Goal: Navigation & Orientation: Find specific page/section

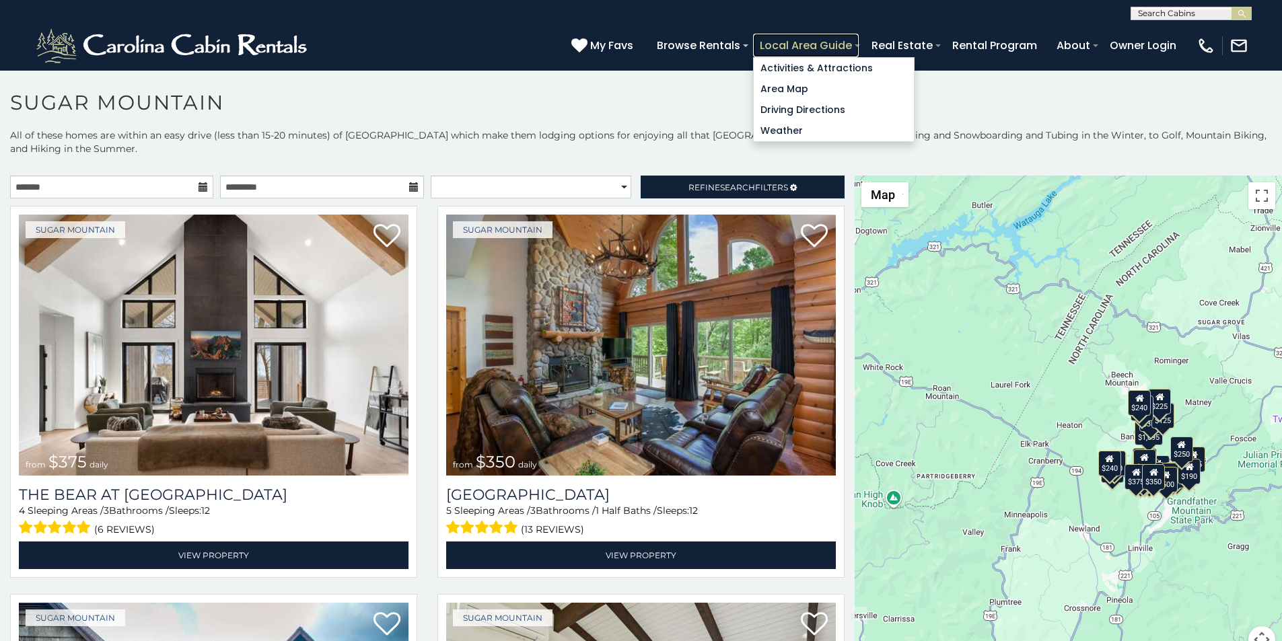
click at [859, 38] on link "Local Area Guide" at bounding box center [806, 46] width 106 height 24
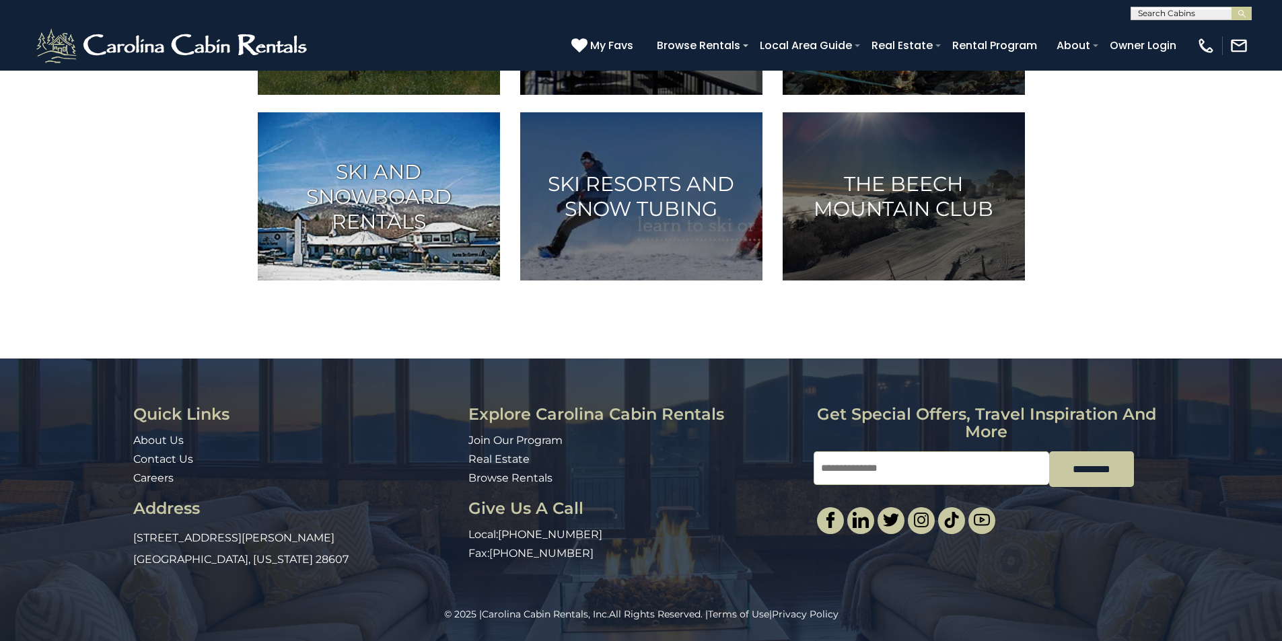
scroll to position [865, 0]
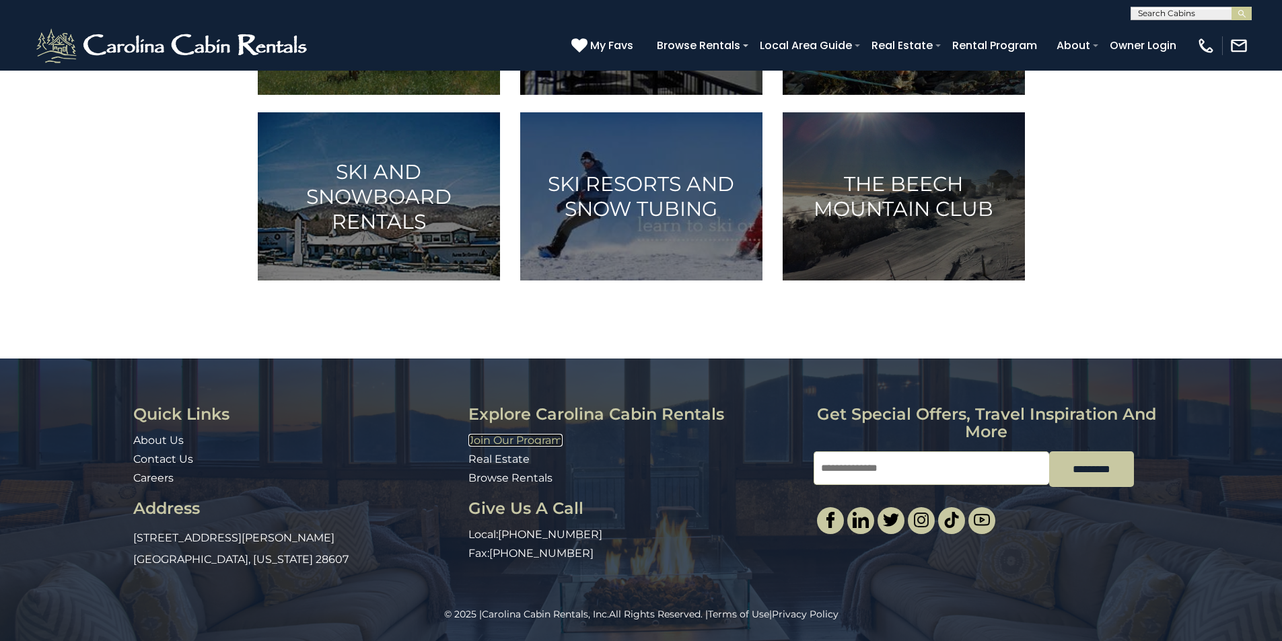
click at [484, 437] on link "Join Our Program" at bounding box center [515, 440] width 94 height 13
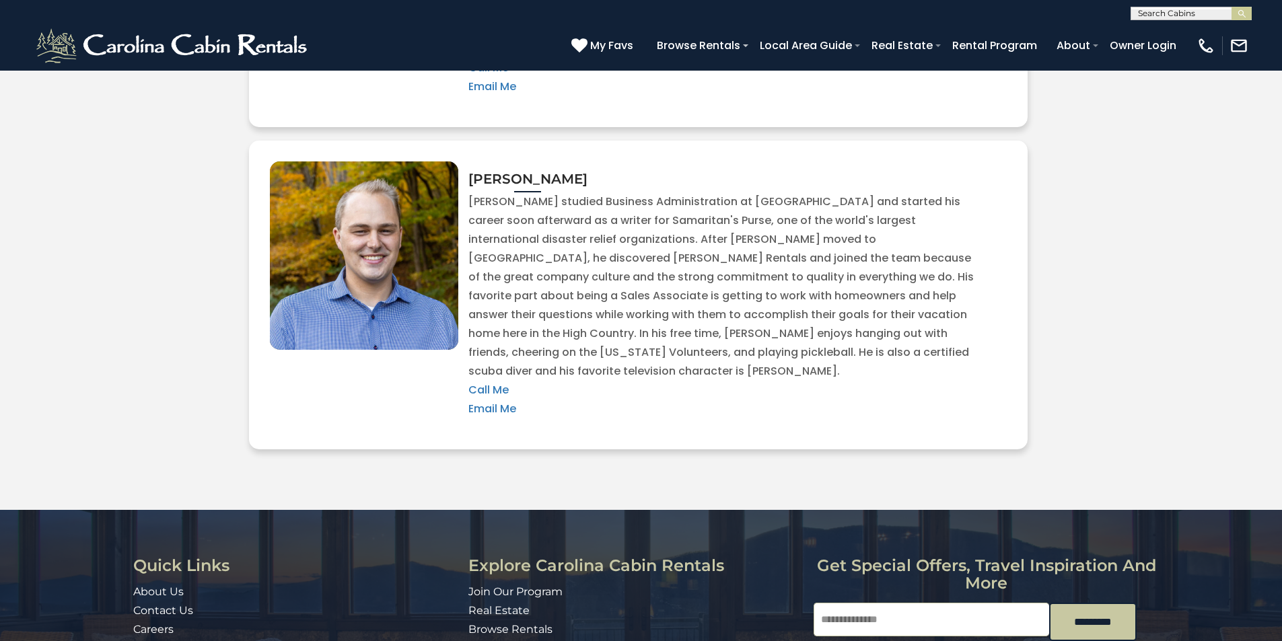
scroll to position [2983, 0]
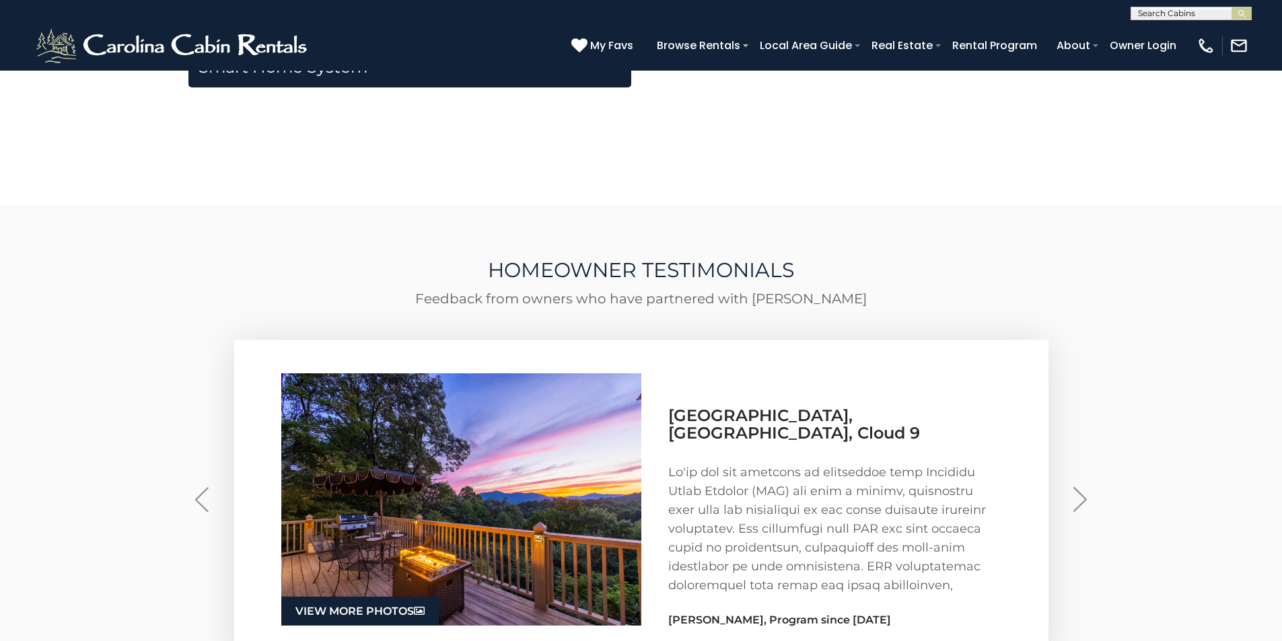
scroll to position [2423, 0]
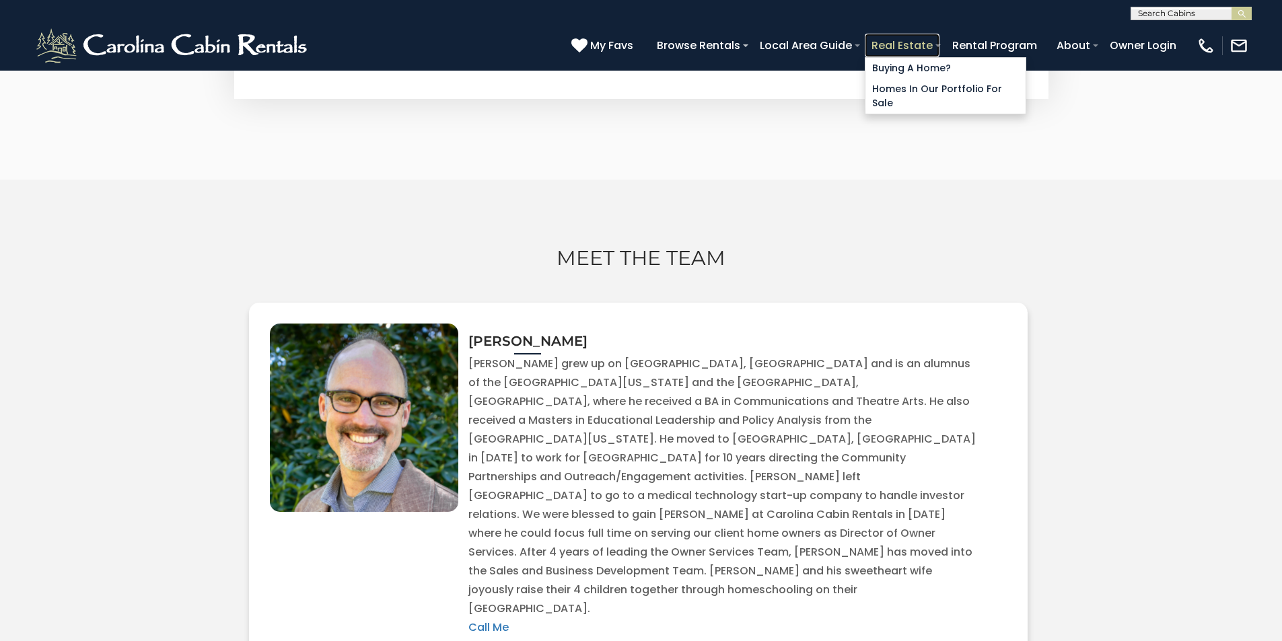
click at [939, 38] on link "Real Estate" at bounding box center [902, 46] width 75 height 24
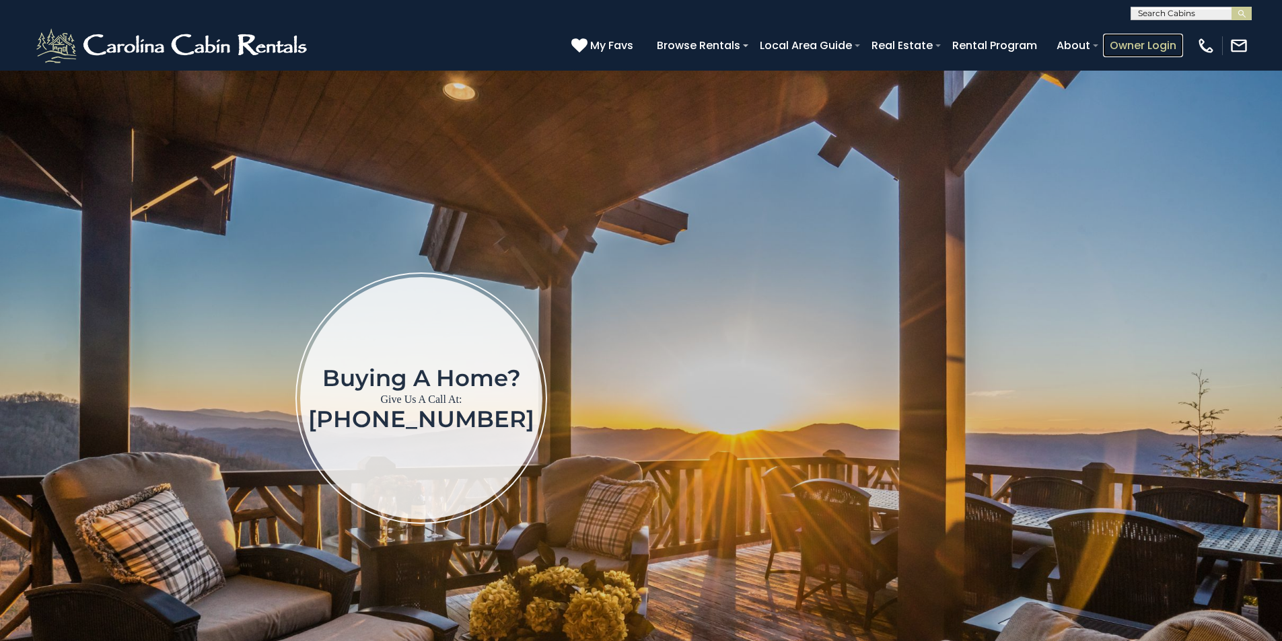
click at [1161, 40] on link "Owner Login" at bounding box center [1143, 46] width 80 height 24
